Goal: Task Accomplishment & Management: Use online tool/utility

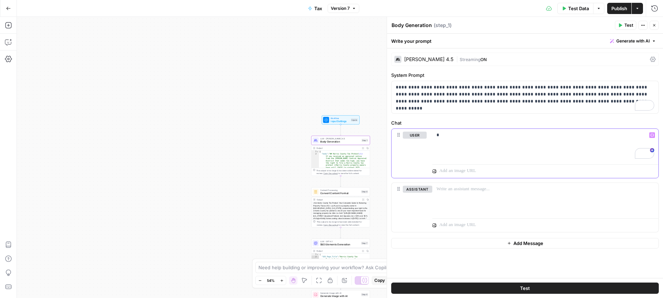
click at [394, 228] on div "user Delete * Variables Menu assistant Delete “/” to reference Variables Menu" at bounding box center [524, 180] width 267 height 104
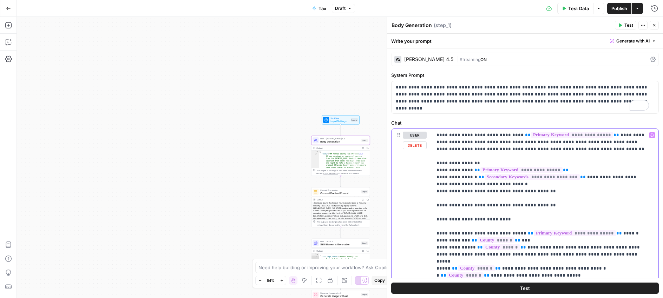
scroll to position [100, 0]
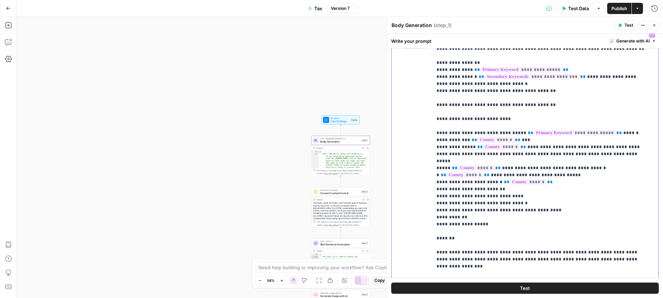
click at [394, 170] on p "**********" at bounding box center [542, 161] width 212 height 260
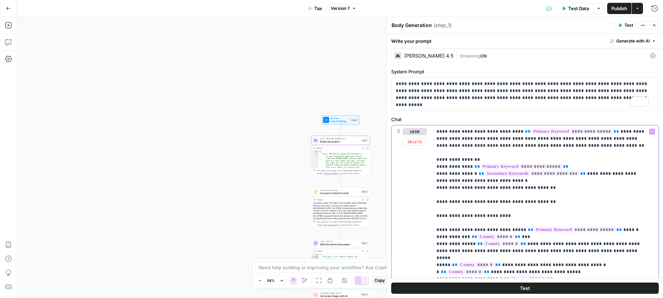
scroll to position [0, 0]
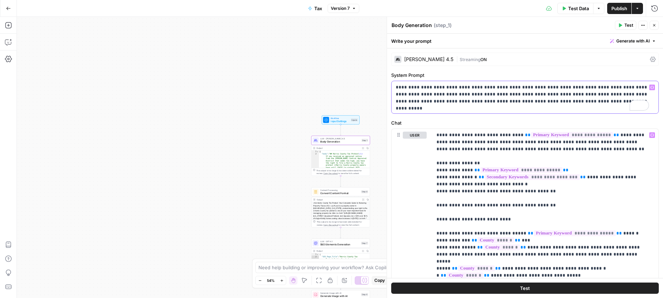
click at [394, 99] on p "**********" at bounding box center [522, 94] width 253 height 21
click at [394, 24] on icon "button" at bounding box center [654, 25] width 2 height 2
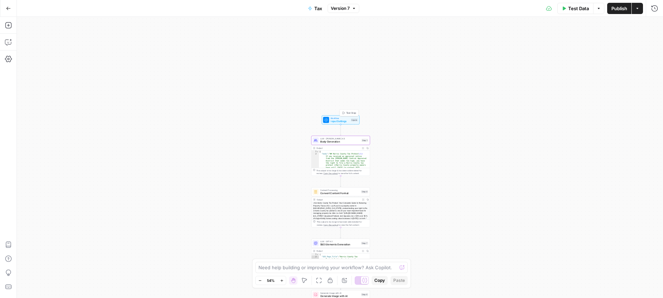
click at [339, 119] on span "Workflow" at bounding box center [339, 118] width 19 height 3
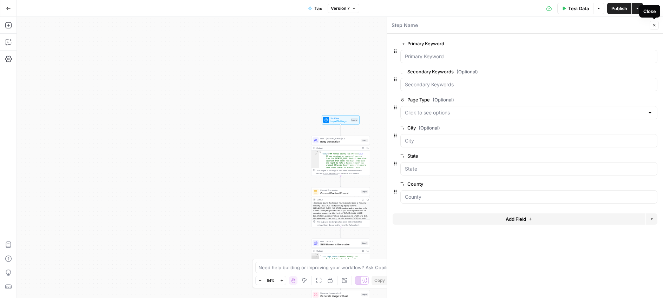
drag, startPoint x: 653, startPoint y: 24, endPoint x: 649, endPoint y: 26, distance: 4.6
click at [394, 25] on icon "button" at bounding box center [654, 25] width 4 height 4
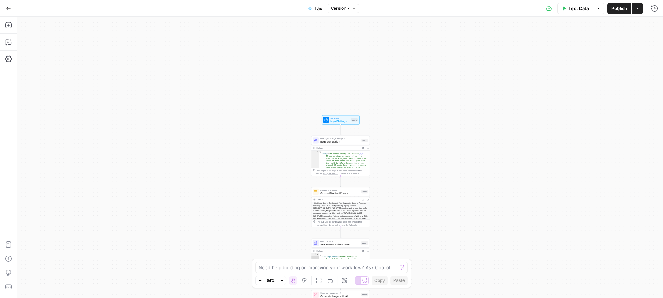
click at [394, 82] on div "Workflow Input Settings Inputs LLM · Claude Sonnet 4.5 Body Generation Step 1 O…" at bounding box center [340, 157] width 646 height 281
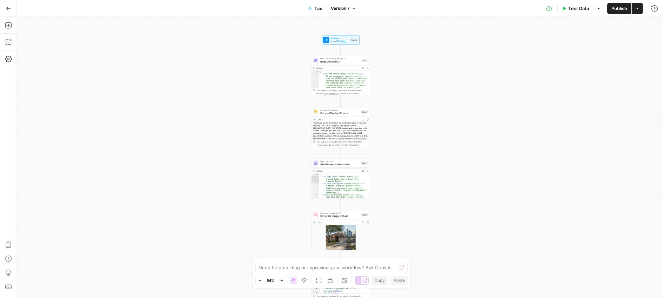
scroll to position [12, 0]
click at [331, 216] on span "Generate Image with AI" at bounding box center [339, 216] width 39 height 4
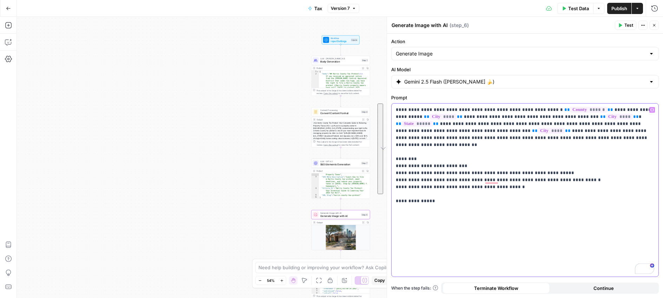
drag, startPoint x: 422, startPoint y: 161, endPoint x: 396, endPoint y: 108, distance: 58.7
click at [394, 108] on div "**********" at bounding box center [524, 190] width 267 height 173
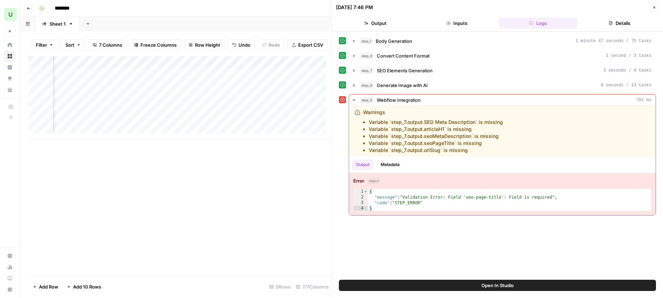
scroll to position [0, 75]
click at [240, 156] on div "Add Column" at bounding box center [179, 165] width 303 height 219
